Goal: Task Accomplishment & Management: Complete application form

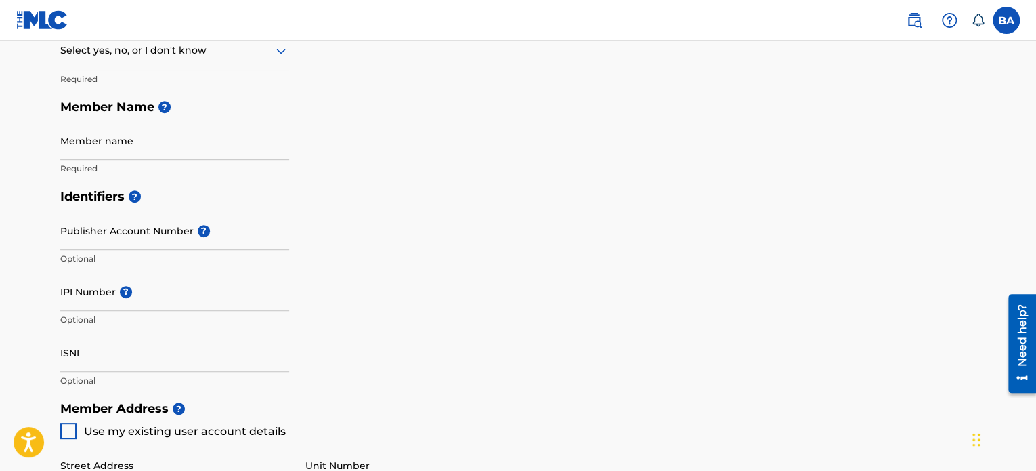
scroll to position [203, 0]
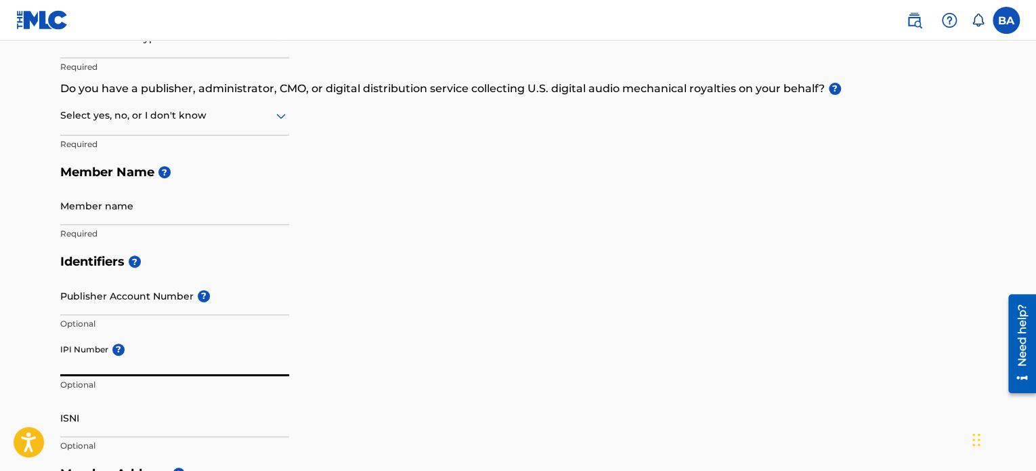
paste input "01093040488"
type input "01093040488"
click at [151, 208] on input "Member name" at bounding box center [174, 205] width 229 height 39
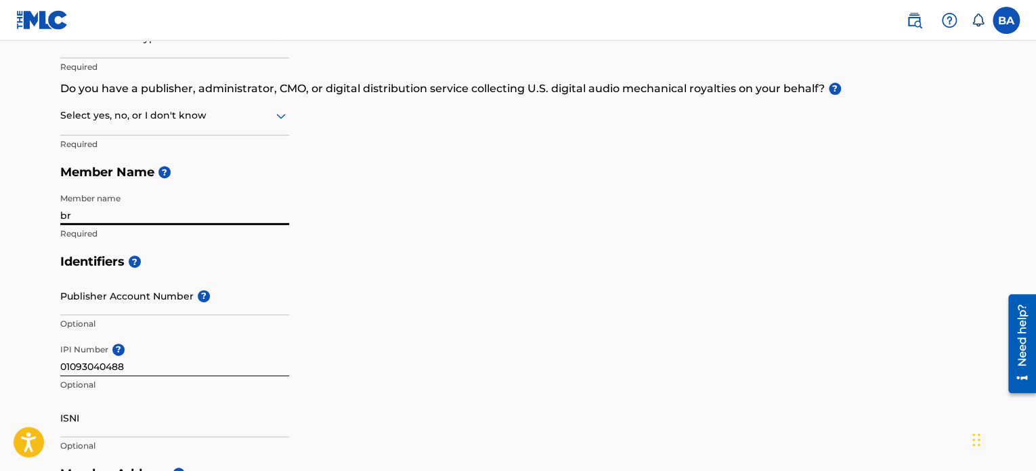
type input "b"
click at [270, 217] on input "BRAINY TETTEH ADUFAH" at bounding box center [174, 205] width 229 height 39
type input "BRAINY TETTEH ADUFAH"
click at [463, 295] on div "Identifiers ? Publisher Account Number ? Optional IPI Number ? 01093040488 Opti…" at bounding box center [518, 353] width 916 height 212
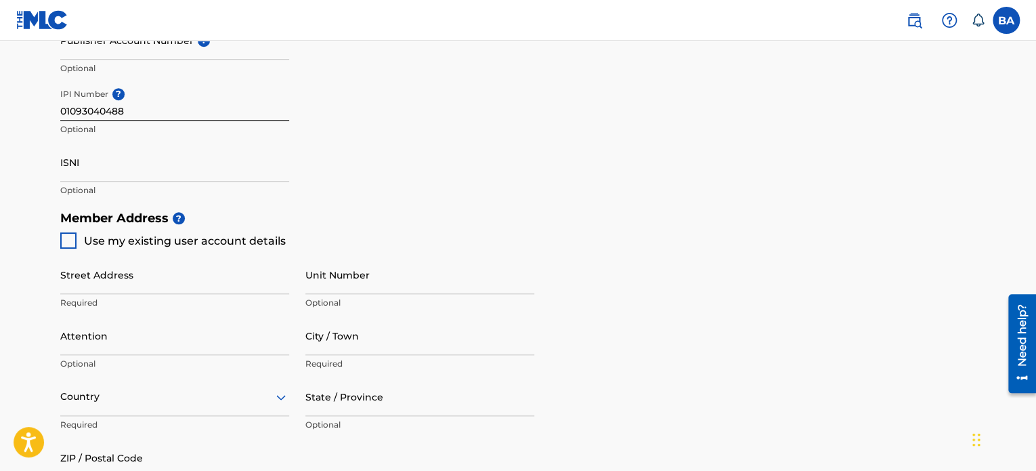
scroll to position [474, 0]
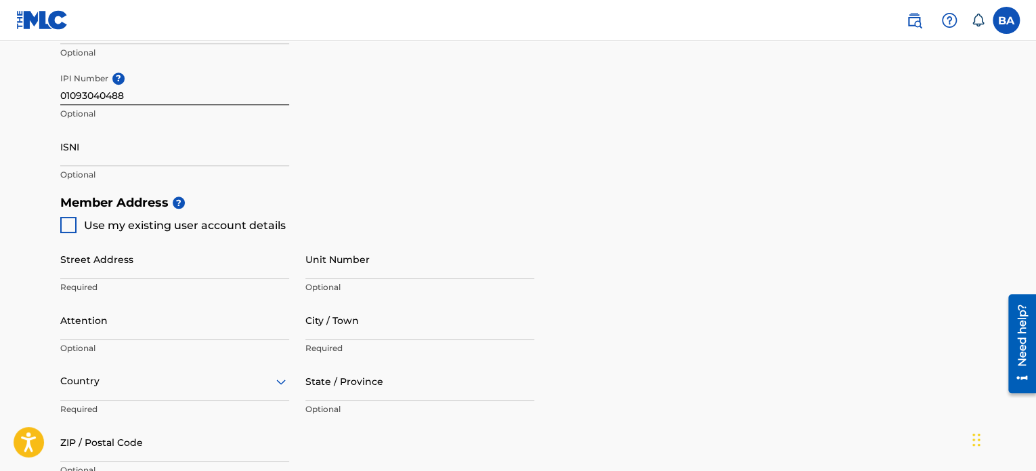
click at [70, 223] on div at bounding box center [68, 225] width 16 height 16
type input "P.O. BOX SC512, TEMA"
type input "TEMA"
type input "53"
type input "2742763"
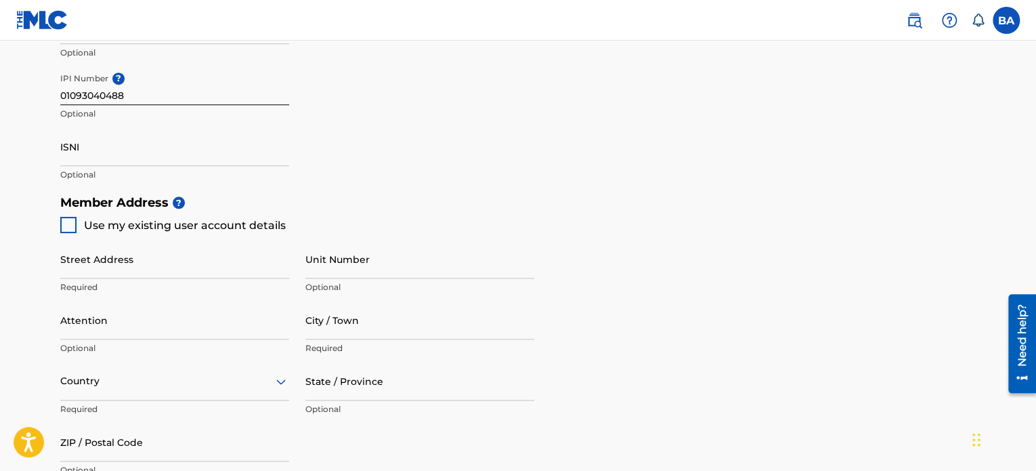
type input "[EMAIL_ADDRESS][DOMAIN_NAME]"
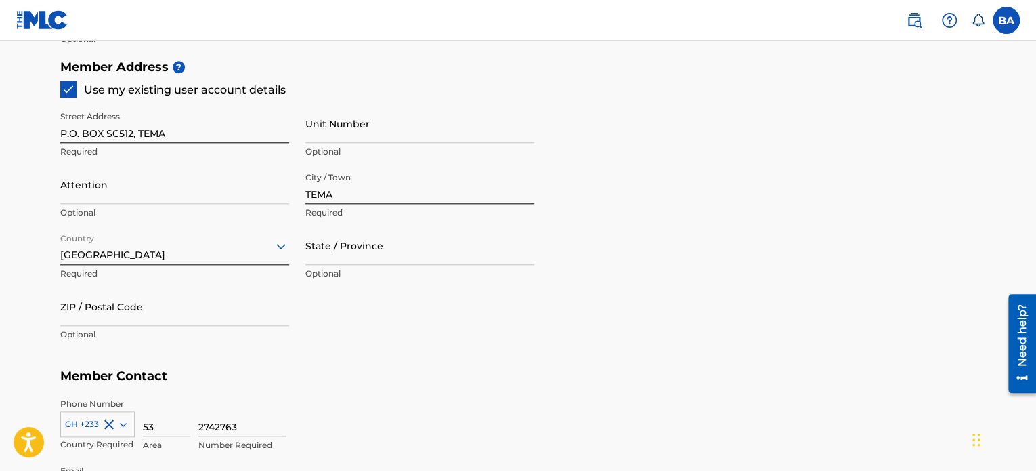
scroll to position [677, 0]
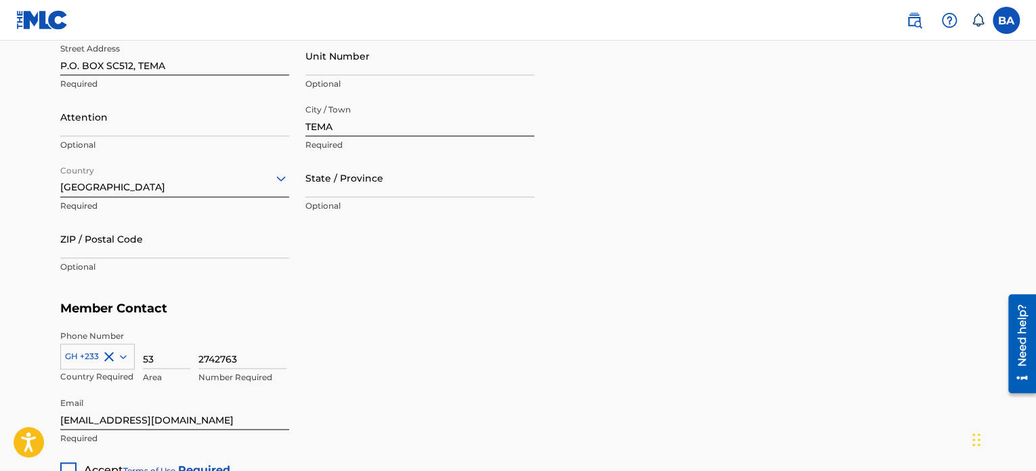
drag, startPoint x: 148, startPoint y: 244, endPoint x: 165, endPoint y: 244, distance: 17.6
click at [148, 244] on input "ZIP / Postal Code" at bounding box center [174, 238] width 229 height 39
click at [518, 368] on div "2742763 Number Required" at bounding box center [587, 360] width 778 height 61
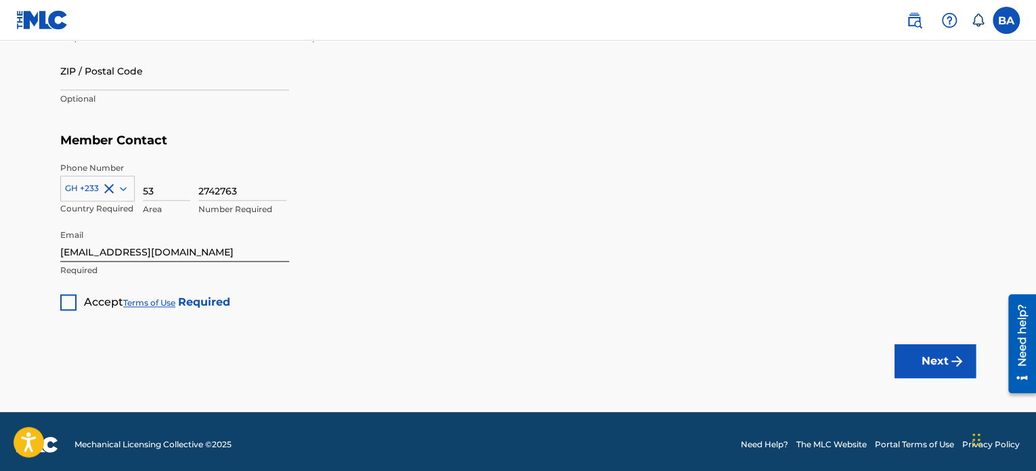
scroll to position [851, 0]
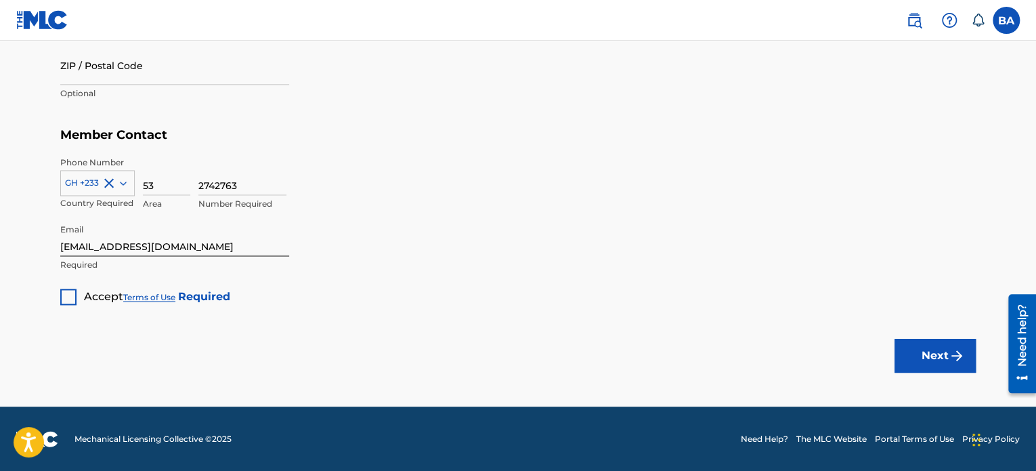
click at [66, 300] on div at bounding box center [68, 297] width 16 height 16
click at [943, 347] on button "Next" at bounding box center [935, 356] width 81 height 34
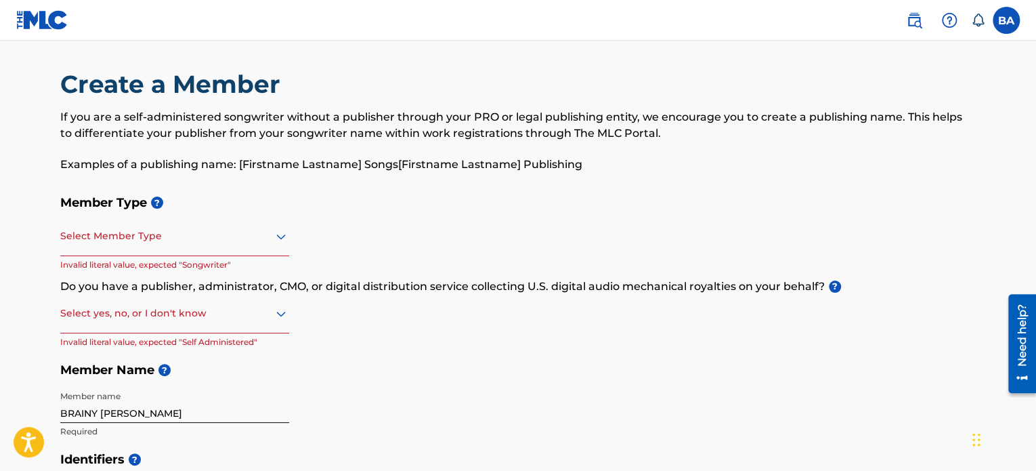
click at [282, 236] on icon at bounding box center [280, 236] width 9 height 5
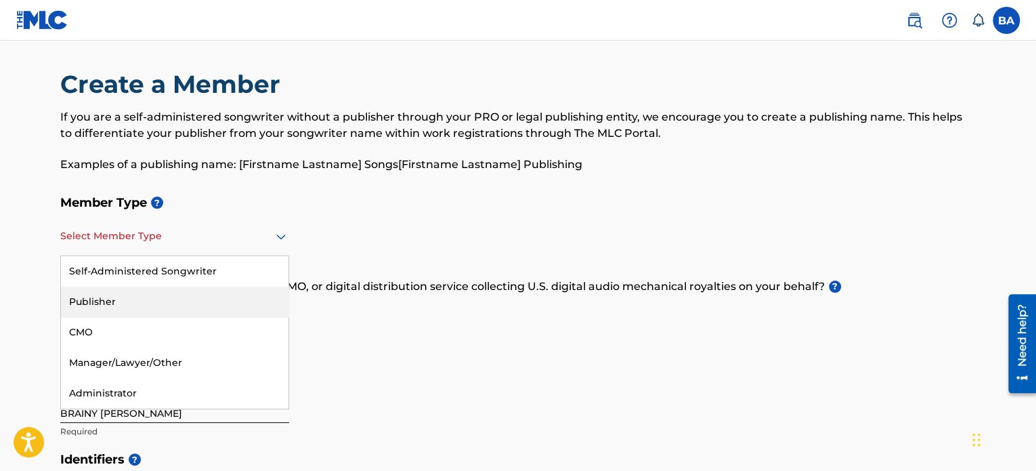
click at [238, 292] on div "Publisher" at bounding box center [175, 302] width 228 height 30
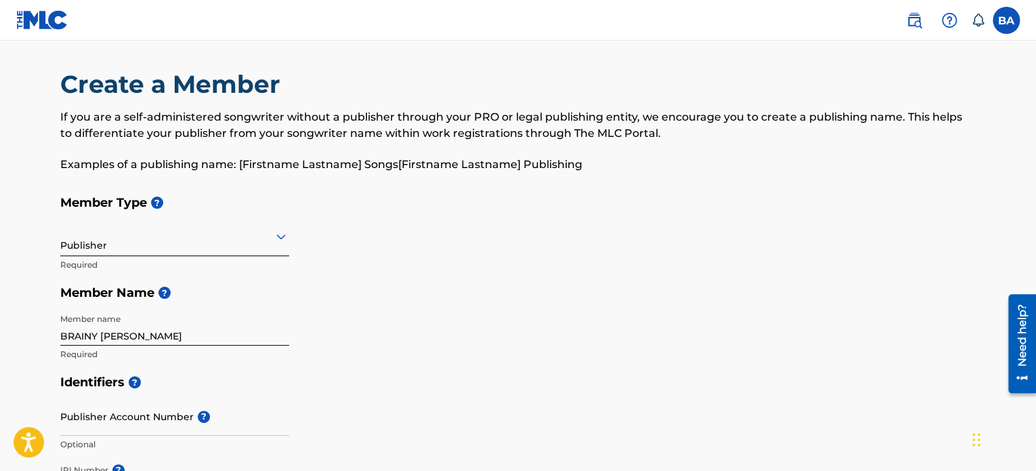
click at [280, 236] on icon at bounding box center [280, 236] width 9 height 5
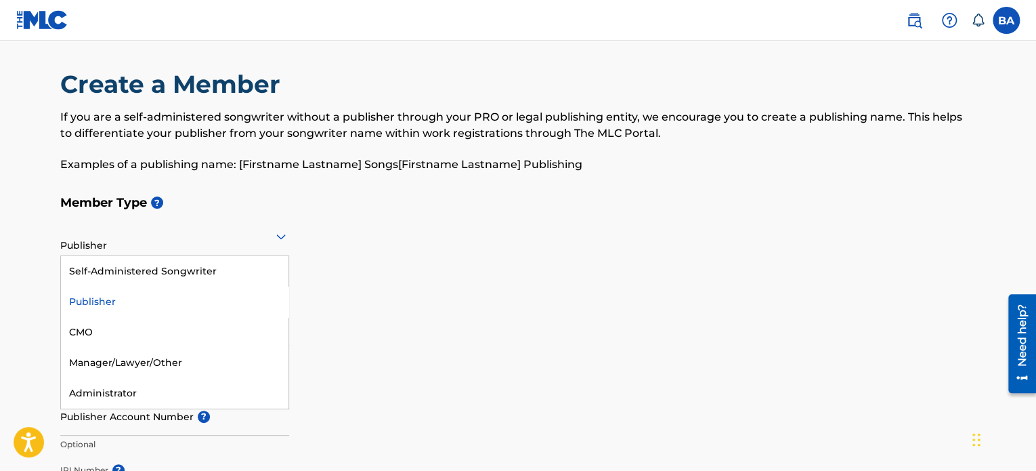
click at [372, 232] on div "Member Type ? 5 results available. Use Up and Down to choose options, press Ent…" at bounding box center [518, 278] width 916 height 180
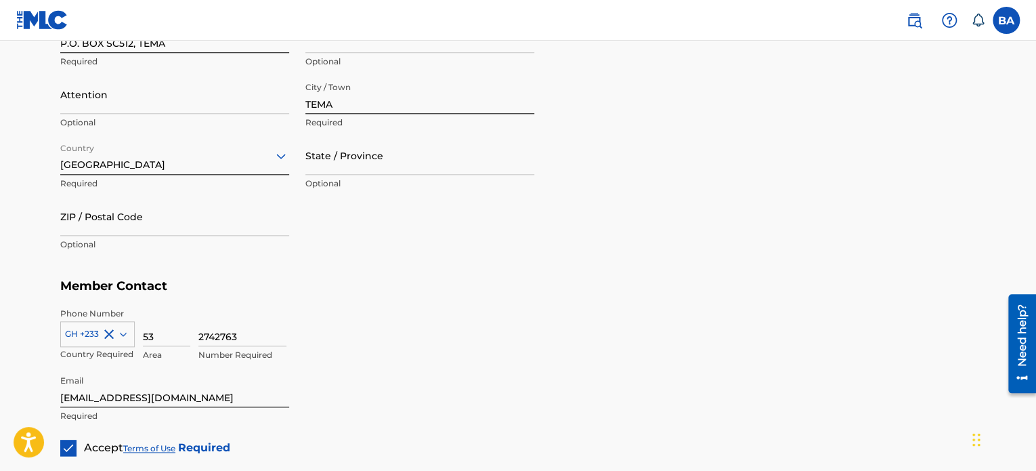
scroll to position [774, 0]
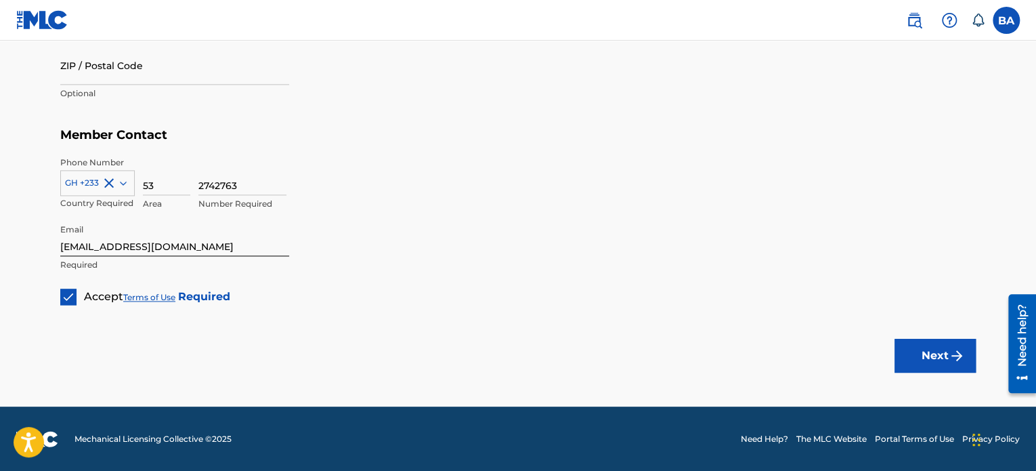
click at [927, 357] on button "Next" at bounding box center [935, 356] width 81 height 34
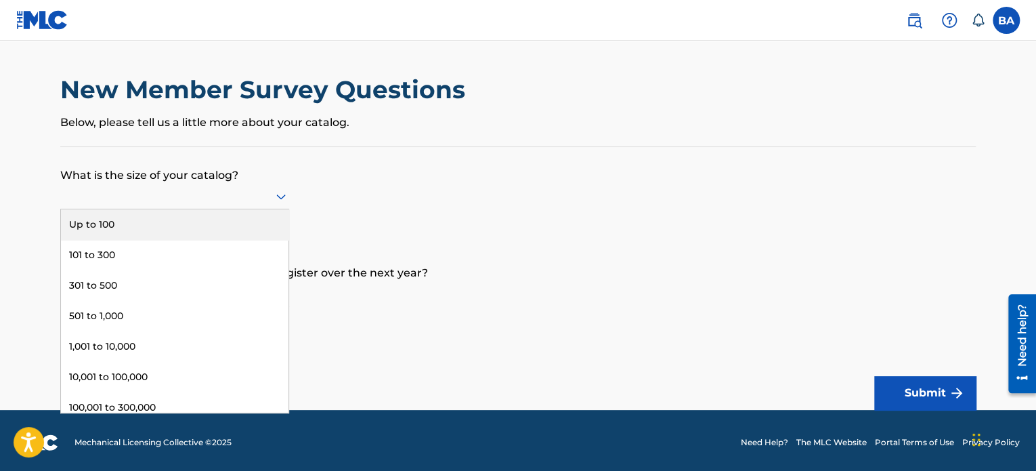
click at [285, 197] on icon at bounding box center [281, 196] width 16 height 16
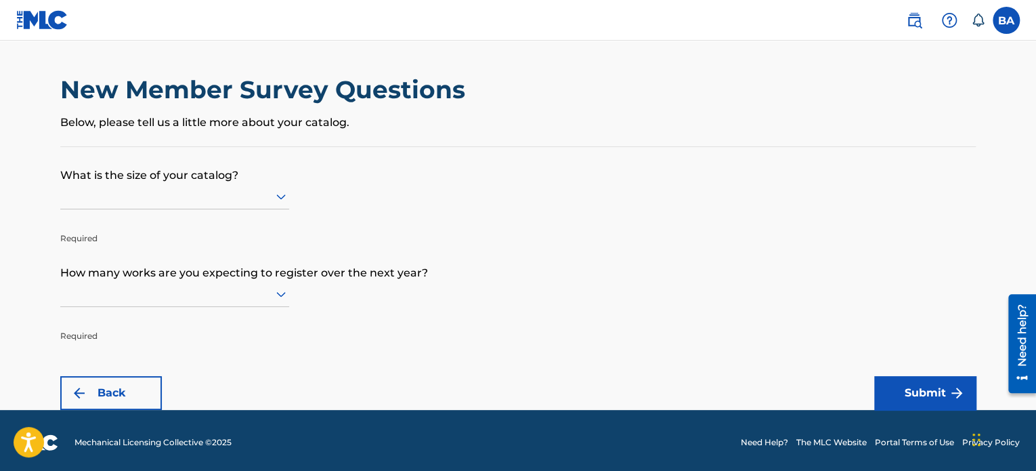
click at [363, 194] on form "What is the size of your catalog? Required How many works are you expecting to …" at bounding box center [518, 278] width 916 height 263
click at [279, 194] on icon at bounding box center [281, 196] width 16 height 16
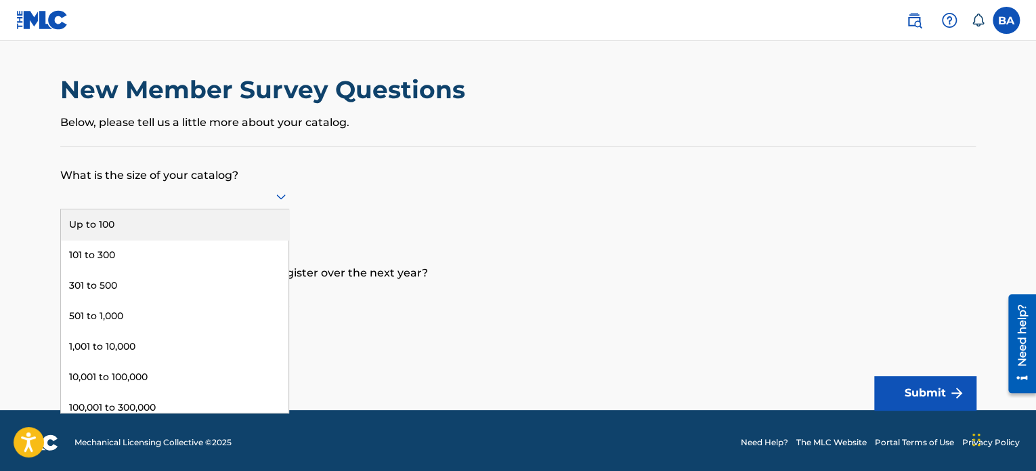
click at [215, 236] on div "Up to 100" at bounding box center [175, 224] width 228 height 30
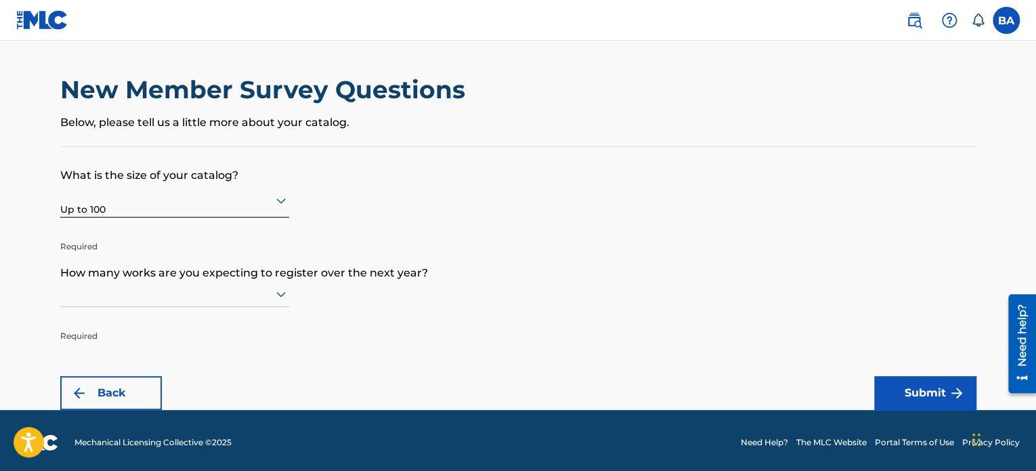
click at [406, 227] on form "What is the size of your catalog? Up to 100 Required How many works are you exp…" at bounding box center [518, 278] width 916 height 263
click at [289, 201] on icon at bounding box center [281, 200] width 16 height 16
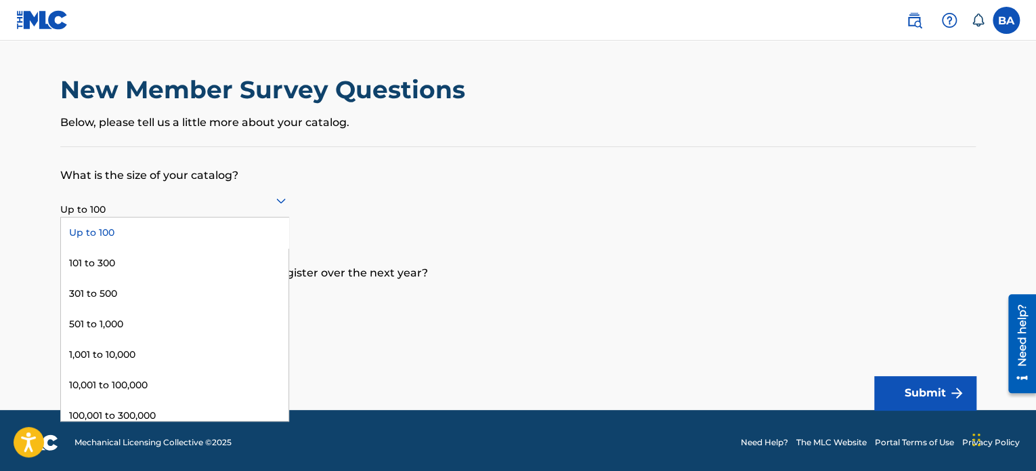
click at [380, 194] on form "What is the size of your catalog? 9 results available. Use Up and Down to choos…" at bounding box center [518, 278] width 916 height 263
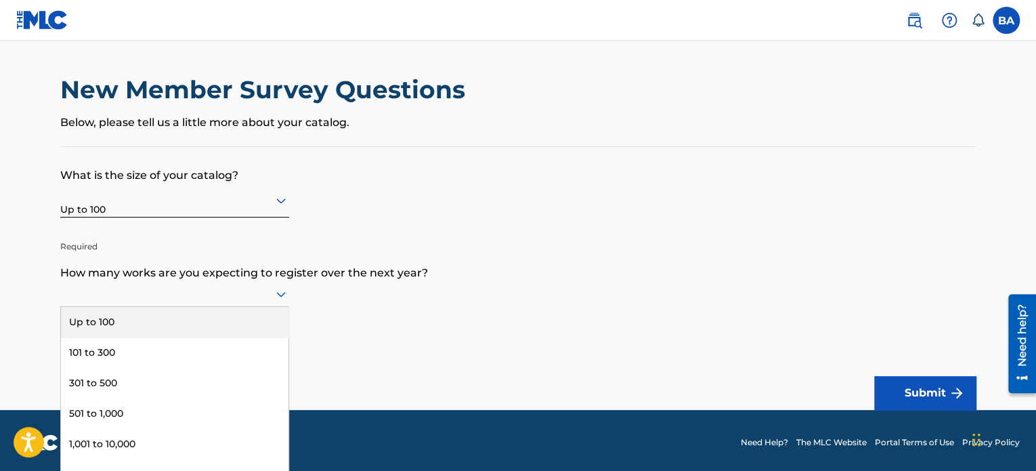
scroll to position [3, 0]
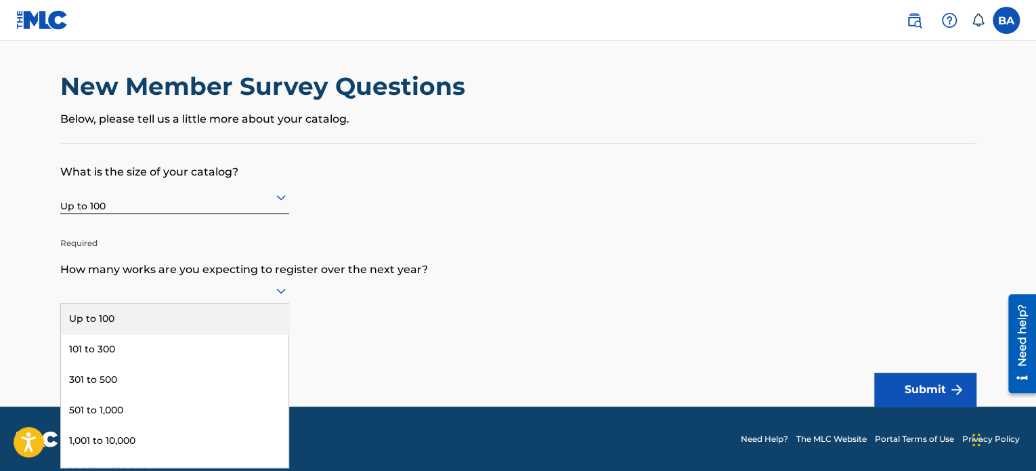
click at [284, 290] on icon at bounding box center [281, 290] width 16 height 16
click at [257, 314] on div "Up to 100" at bounding box center [175, 318] width 228 height 30
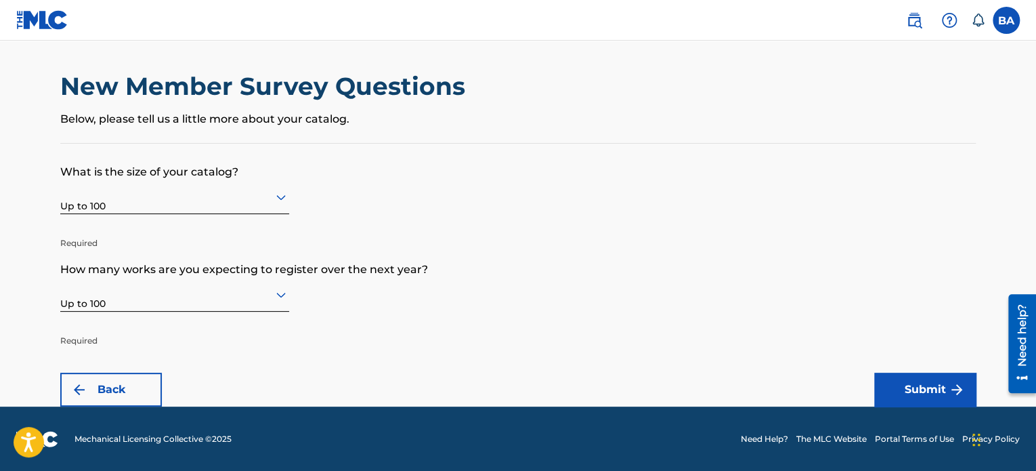
click at [939, 387] on button "Submit" at bounding box center [925, 390] width 102 height 34
